Goal: Communication & Community: Connect with others

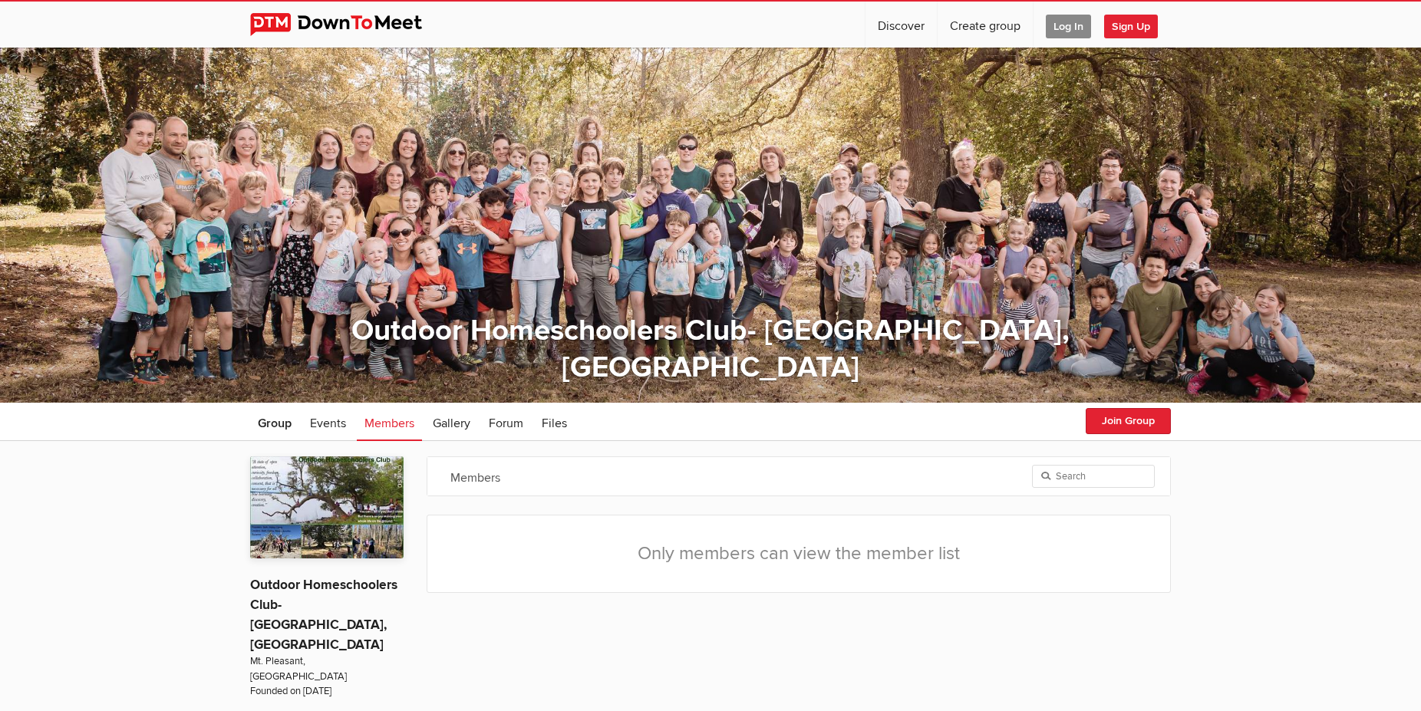
click at [1073, 23] on span "Log In" at bounding box center [1068, 27] width 45 height 24
